Goal: Information Seeking & Learning: Learn about a topic

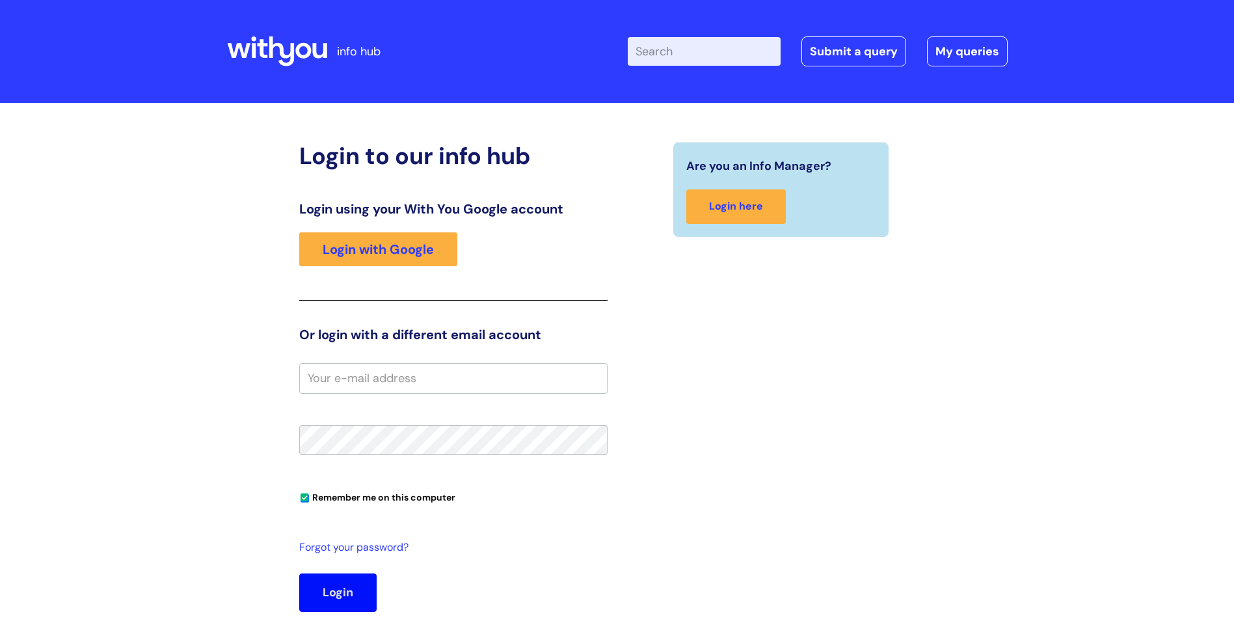
type input "soihartze.fer"
click at [364, 578] on button "Login" at bounding box center [337, 592] width 77 height 38
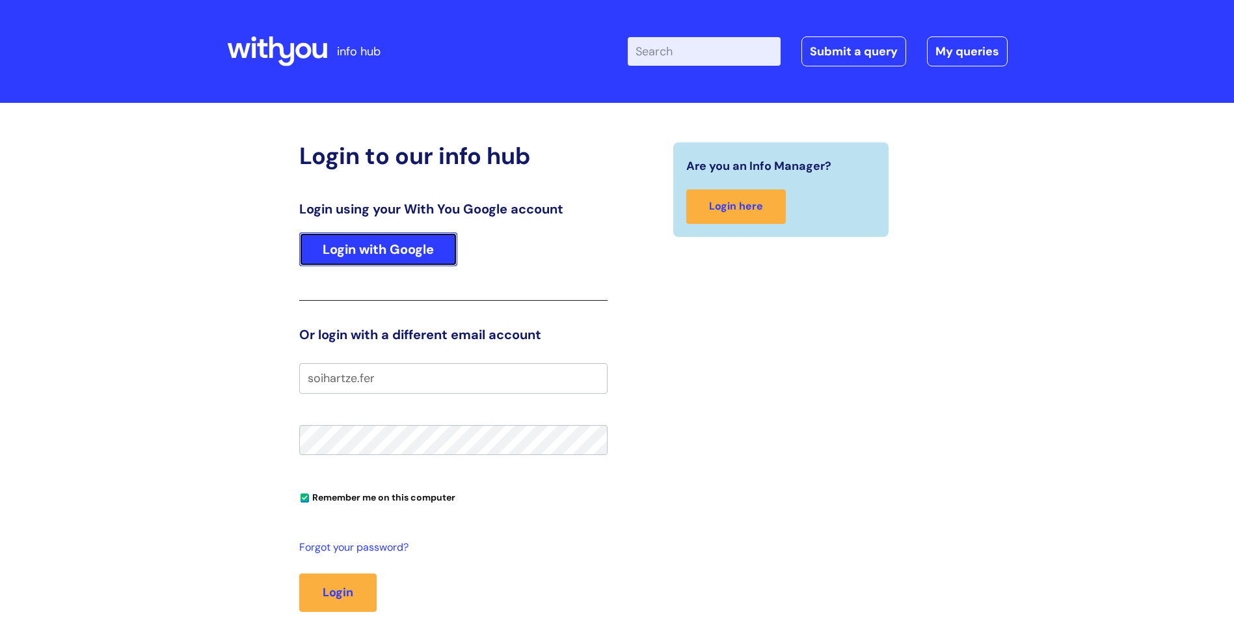
click at [368, 246] on link "Login with Google" at bounding box center [378, 249] width 158 height 34
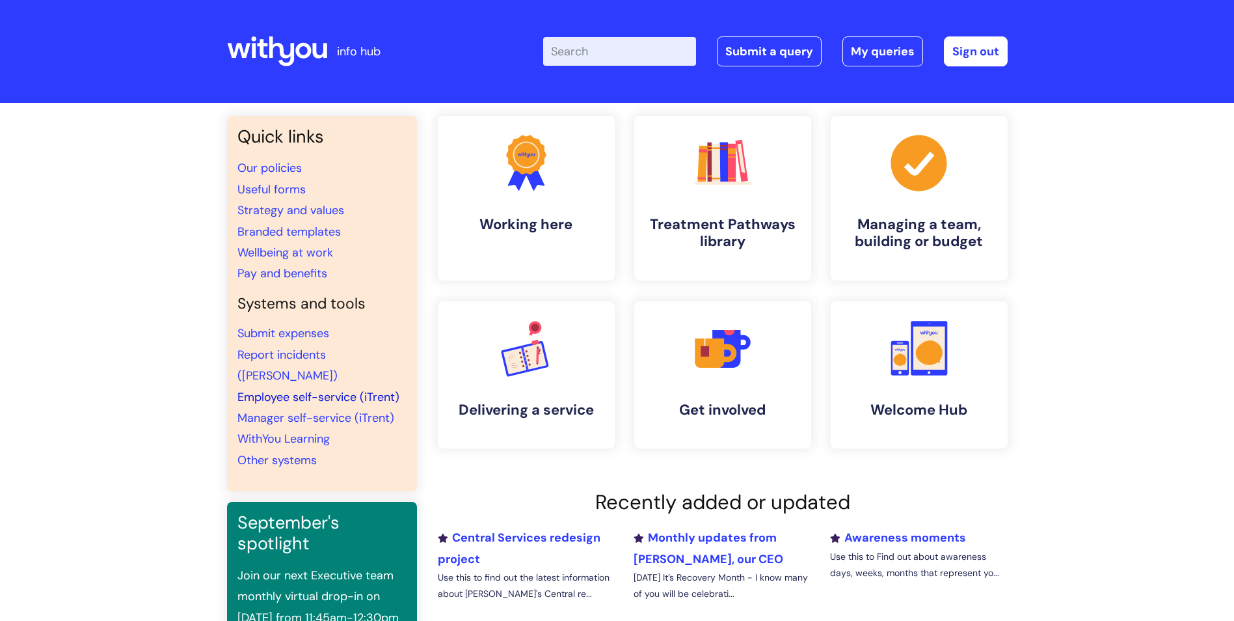
click at [359, 389] on link "Employee self-service (iTrent)" at bounding box center [319, 397] width 162 height 16
click at [312, 431] on link "WithYou Learning" at bounding box center [284, 439] width 92 height 16
click at [678, 55] on input "Enter your search term here..." at bounding box center [619, 51] width 153 height 29
type input "safeguarding"
click button "Search" at bounding box center [0, 0] width 0 height 0
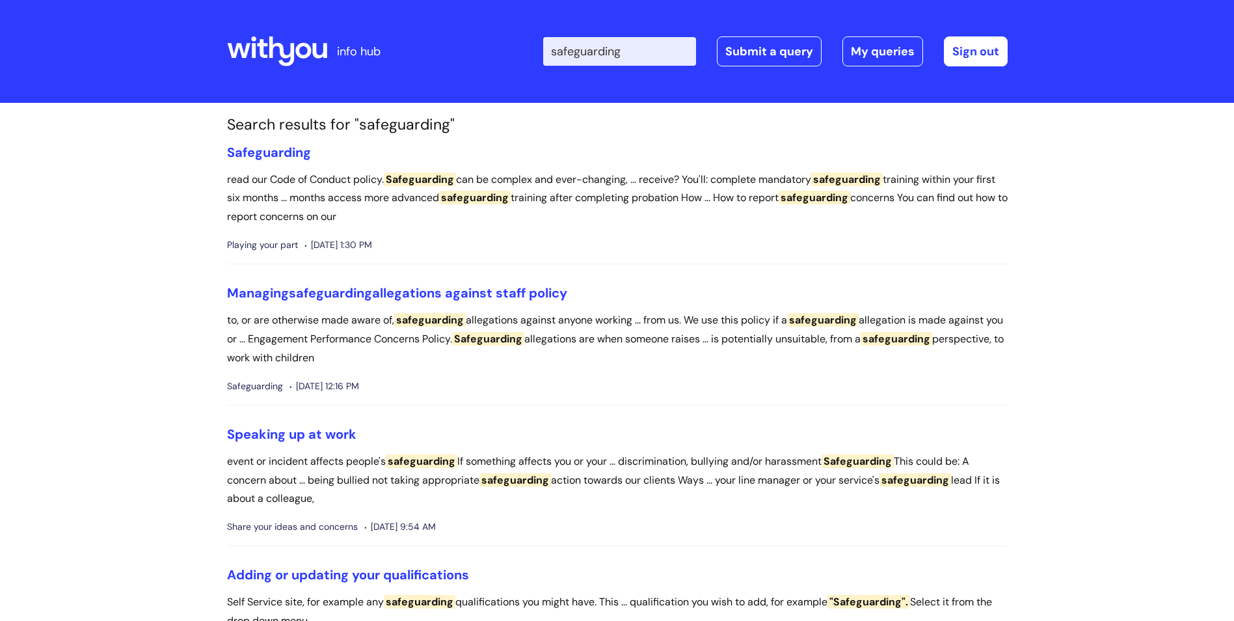
click at [283, 45] on icon at bounding box center [277, 51] width 100 height 31
